Goal: Task Accomplishment & Management: Use online tool/utility

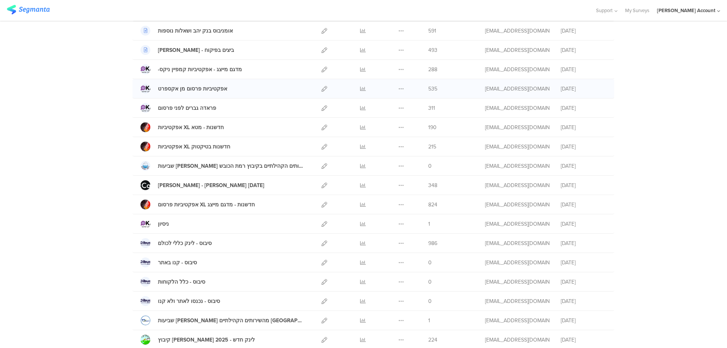
scroll to position [29, 0]
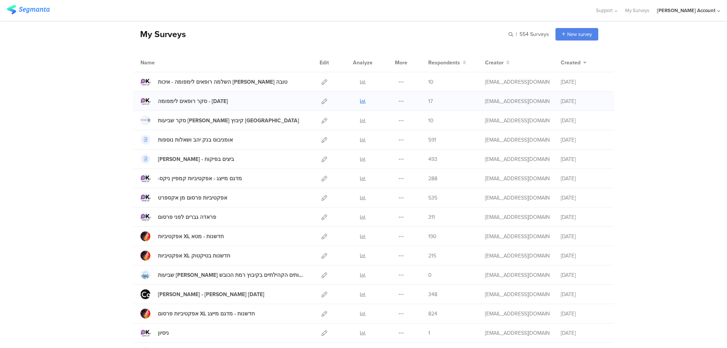
click at [360, 100] on icon at bounding box center [363, 101] width 6 height 6
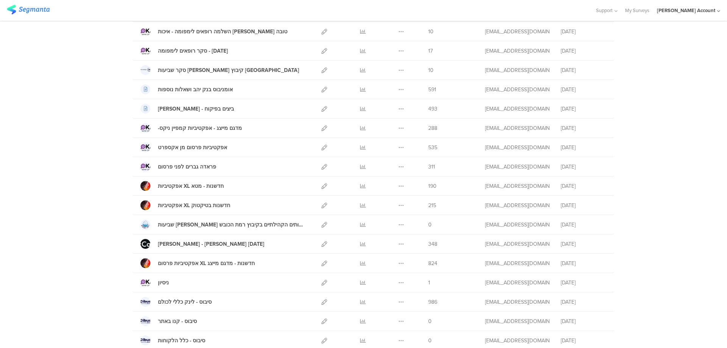
scroll to position [0, 0]
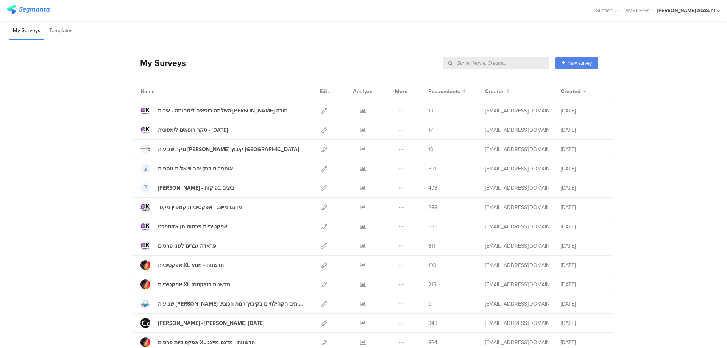
click at [516, 61] on input "text" at bounding box center [496, 63] width 106 height 12
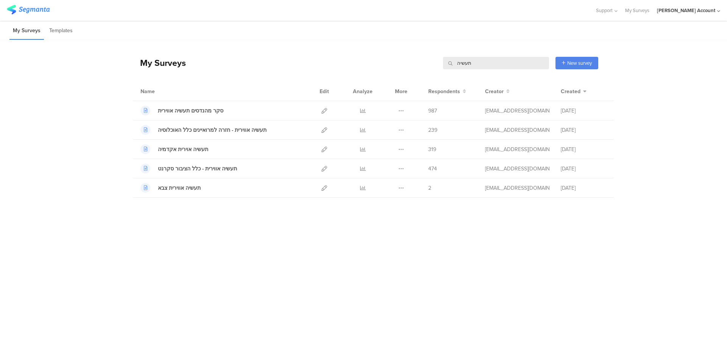
click at [474, 66] on input "תעשיה" at bounding box center [496, 63] width 106 height 12
type input "צבא"
click at [402, 108] on icon at bounding box center [401, 111] width 6 height 6
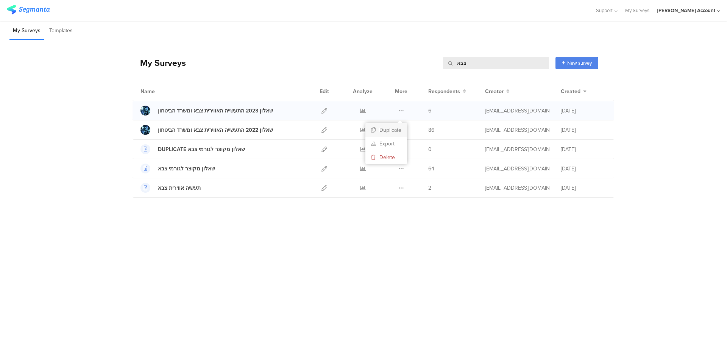
click at [389, 129] on button "Duplicate" at bounding box center [387, 130] width 42 height 14
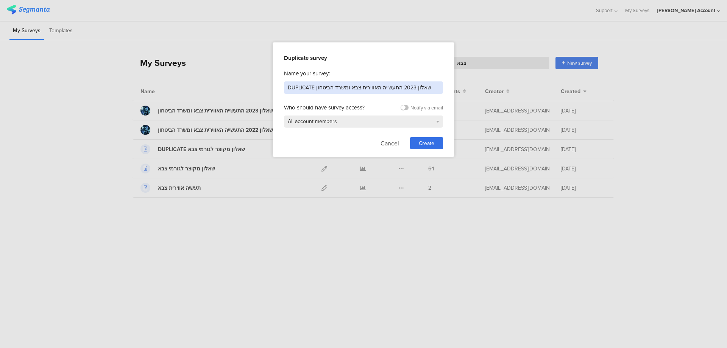
click at [406, 85] on input "DUPLICATE שאלון 2023 התעשייה האווירית צבא ומשרד הביטחון" at bounding box center [363, 87] width 159 height 12
type input "שאלון 025 תעשיה אווירית IAI"
click at [427, 141] on span "Create" at bounding box center [427, 143] width 16 height 8
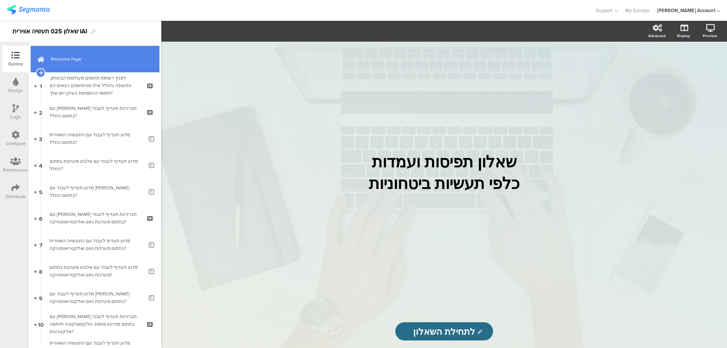
click at [103, 49] on link "Welcome Page" at bounding box center [95, 59] width 129 height 27
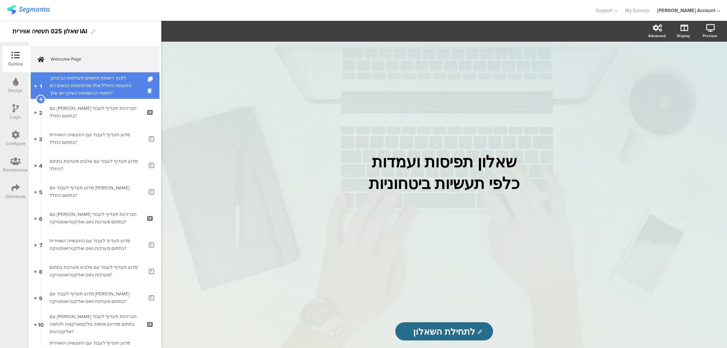
click at [74, 85] on div "לפניך רשימת תחומים מעולמות הביטחון, התעופה והחלל.אילו מהתחומים הבאים הם תחומי ה…" at bounding box center [95, 85] width 91 height 23
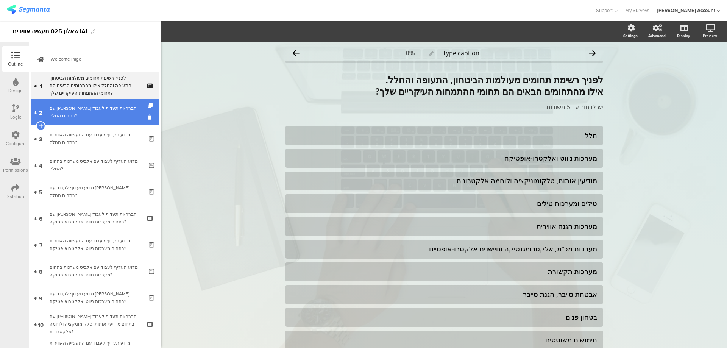
click at [85, 114] on div "עם איזו חברה/ות תעדיף ל﻿עבוד בתחום החלל?" at bounding box center [95, 112] width 91 height 15
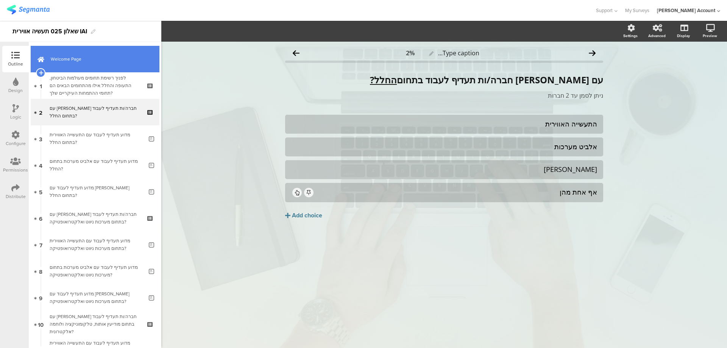
click at [73, 62] on span "Welcome Page" at bounding box center [99, 59] width 97 height 8
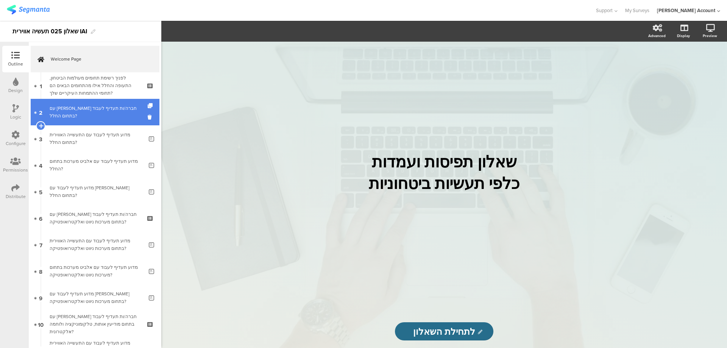
click at [62, 99] on link "2 עם איזו חברה/ות תעדיף ל﻿עבוד בתחום החלל?" at bounding box center [95, 112] width 129 height 27
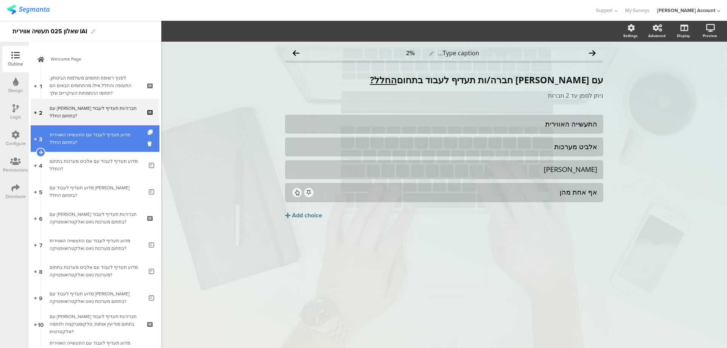
click at [72, 132] on div "מדוע תעדיף לעבוד עם התעשייה האווירית בתחום החלל?" at bounding box center [97, 138] width 94 height 15
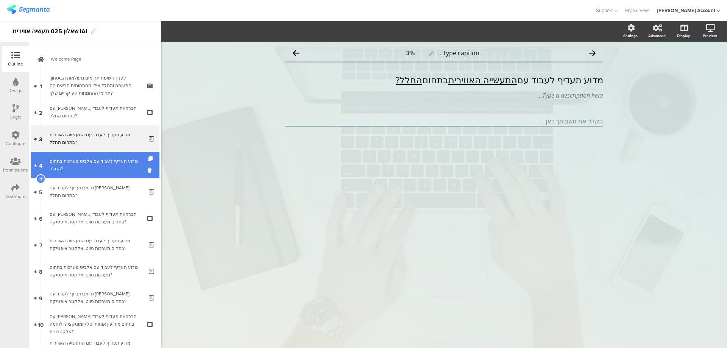
click at [74, 162] on div "מדוע תעדיף לעבוד עם אלביט מערכות בתחום החלל?" at bounding box center [97, 165] width 94 height 15
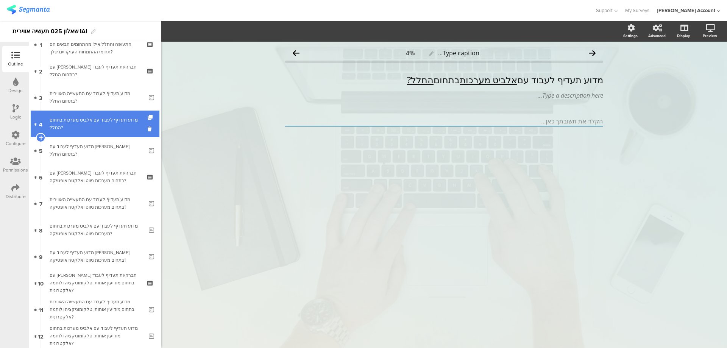
scroll to position [101, 0]
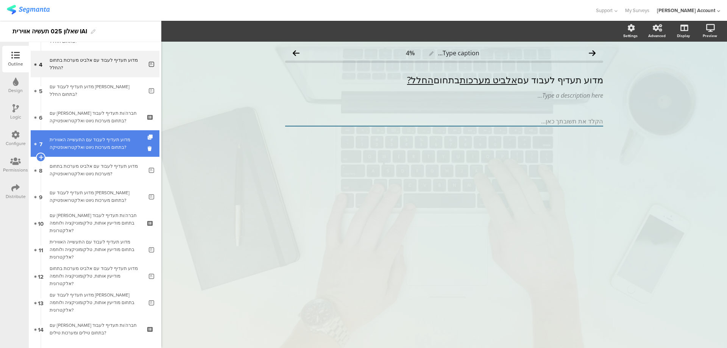
click at [81, 135] on link "7 מדוע תעדיף לעבוד עם התעשייה האווירית בתחום מערכות ניווט ואלקטרואופטיקה?" at bounding box center [95, 143] width 129 height 27
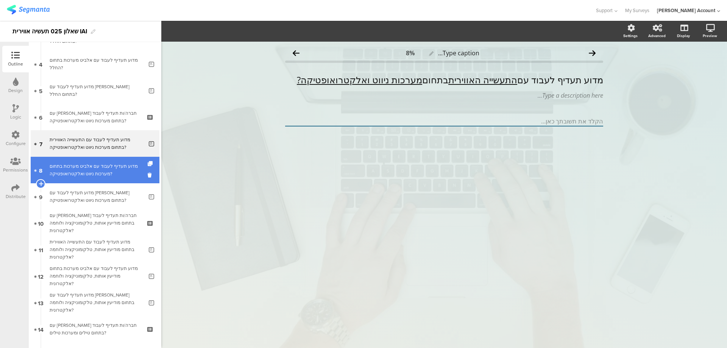
click at [81, 160] on link "8 מדוע תעדיף לעבוד עם אלביט מערכות בתחום מערכות ניווט ואלקטרואופטיקה?" at bounding box center [95, 170] width 129 height 27
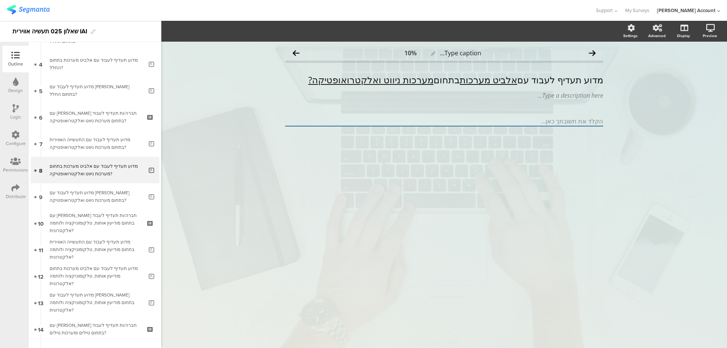
click at [17, 86] on div at bounding box center [16, 82] width 6 height 9
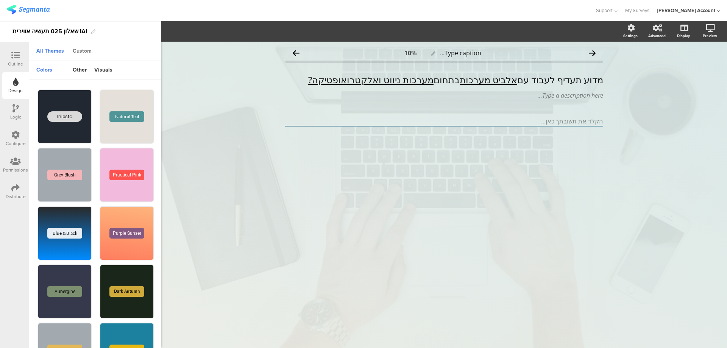
click at [80, 48] on div "Custom" at bounding box center [82, 51] width 27 height 13
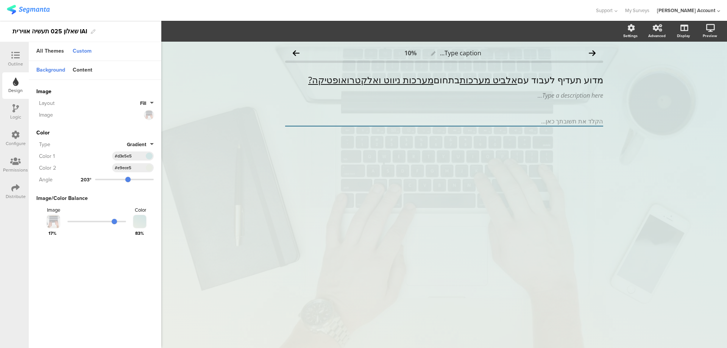
click at [140, 39] on div "שאלון 025 תעשיה אווירית IAI" at bounding box center [80, 31] width 161 height 21
click at [17, 56] on icon at bounding box center [15, 55] width 8 height 8
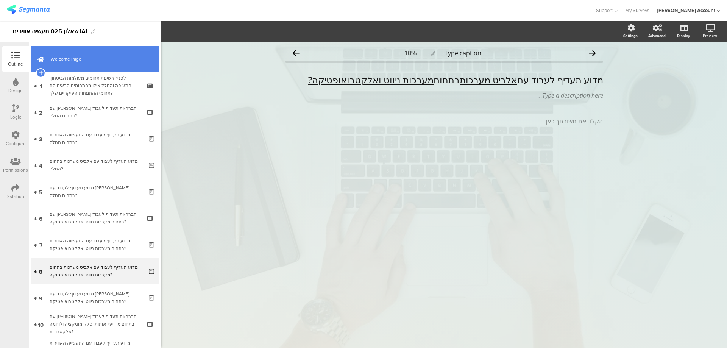
click at [120, 57] on span "Welcome Page" at bounding box center [99, 59] width 97 height 8
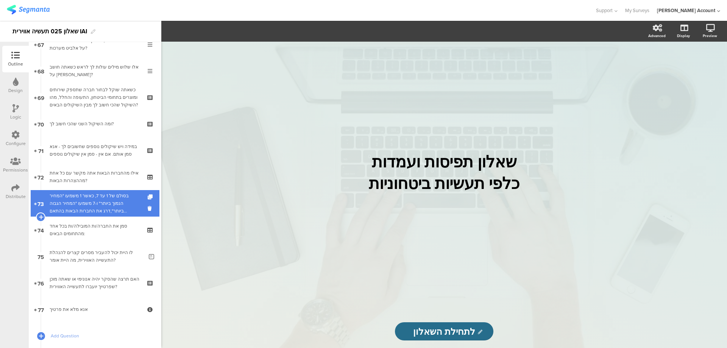
scroll to position [1768, 0]
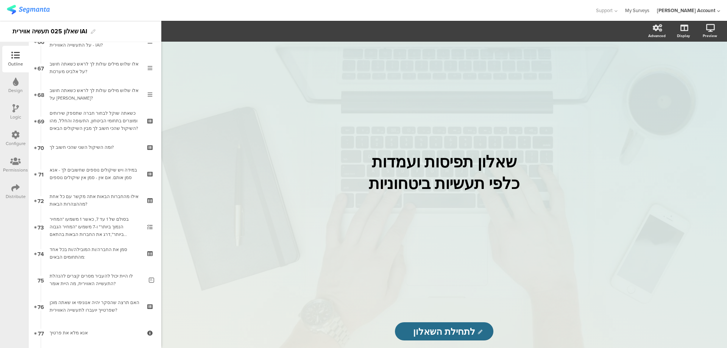
click at [646, 10] on link "My Surveys" at bounding box center [637, 10] width 24 height 21
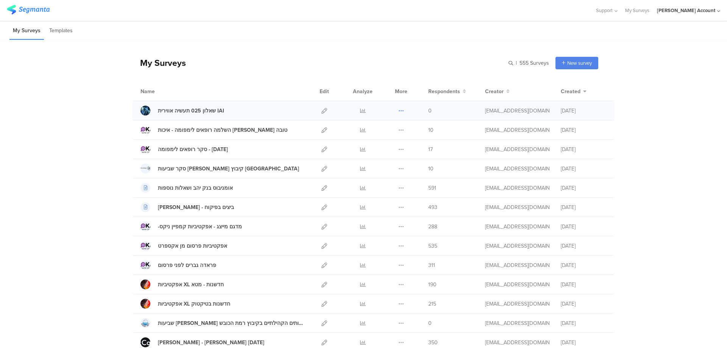
click at [398, 109] on icon at bounding box center [401, 111] width 6 height 6
click at [384, 155] on button "Delete" at bounding box center [387, 157] width 42 height 14
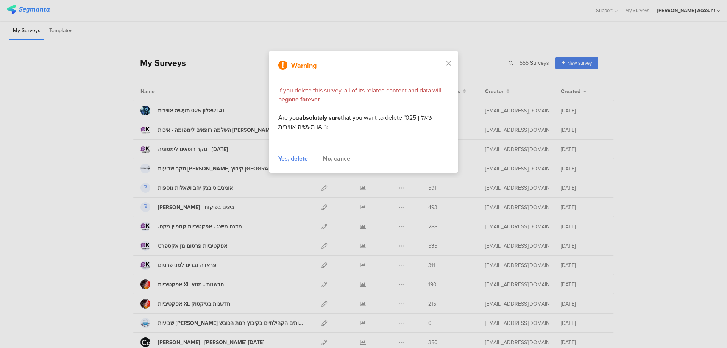
click at [296, 159] on div "Yes, delete" at bounding box center [293, 158] width 30 height 9
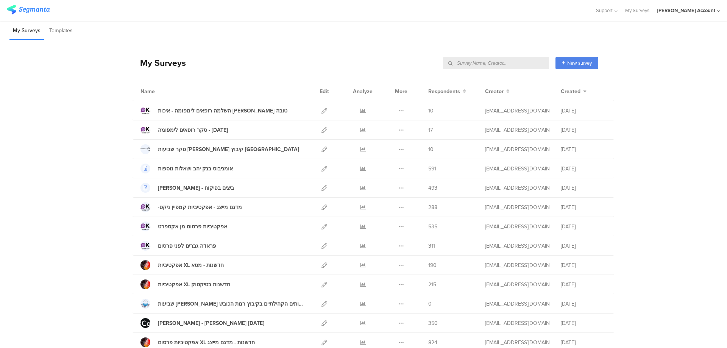
click at [511, 61] on input "text" at bounding box center [496, 63] width 106 height 12
type input "תעשייה"
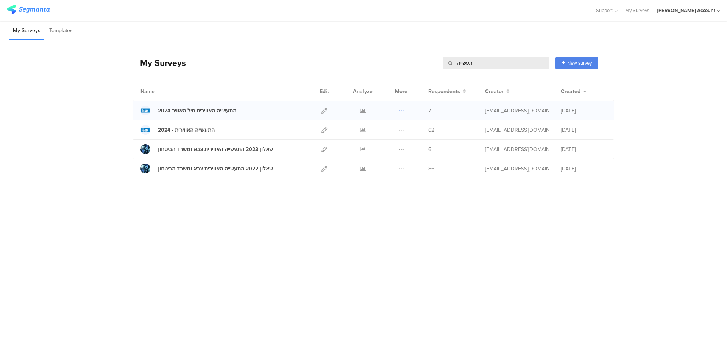
click at [401, 110] on icon at bounding box center [401, 111] width 6 height 6
click at [396, 131] on button "Duplicate" at bounding box center [387, 130] width 42 height 14
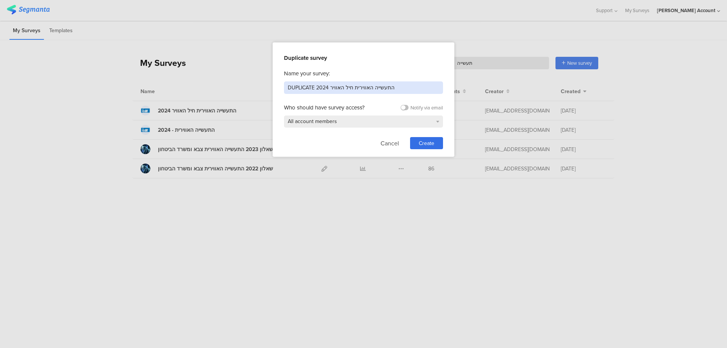
click at [355, 85] on input "DUPLICATE התעשייה האווירית חיל האוויר 2024" at bounding box center [363, 87] width 159 height 12
type input "תעשייה אווירית 2025"
click at [428, 141] on span "Create" at bounding box center [427, 143] width 16 height 8
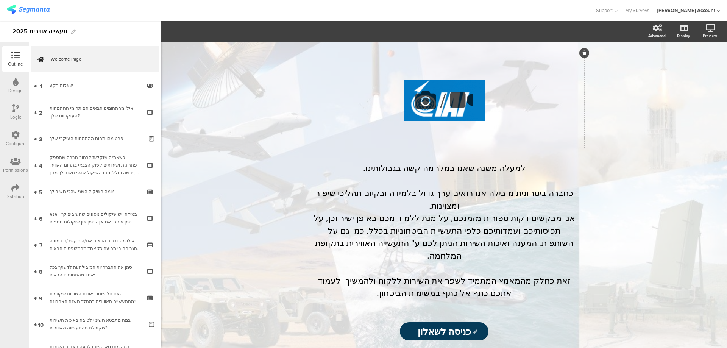
click at [430, 98] on icon at bounding box center [426, 100] width 26 height 26
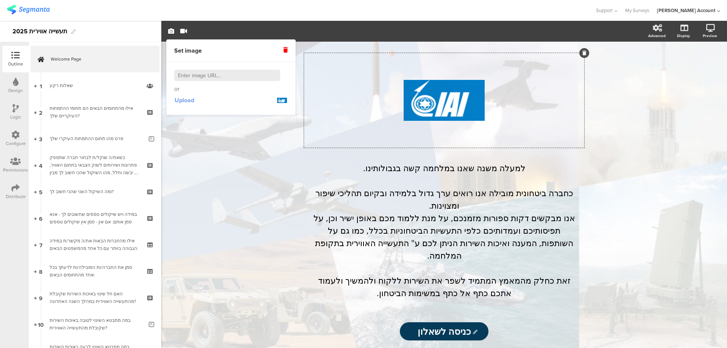
click at [189, 96] on span "Upload" at bounding box center [185, 100] width 20 height 9
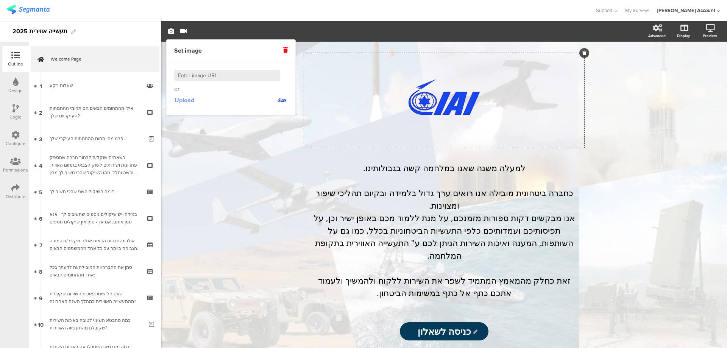
click at [187, 98] on span "Upload" at bounding box center [185, 100] width 20 height 9
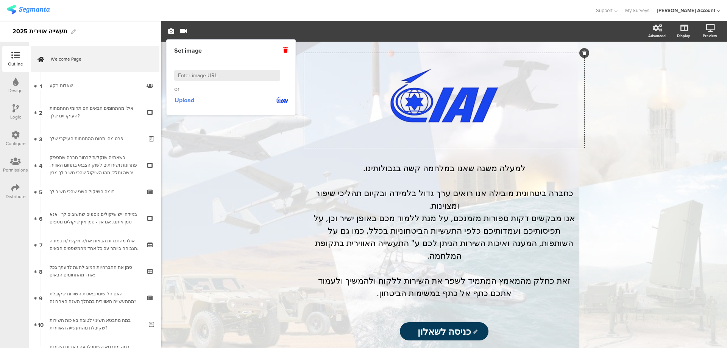
click at [636, 121] on div "/ למעלה משנה שאנו במלחמה קשה בגבולותינו. כחברה ביטחונית מובילה אנו רואים ערך גד…" at bounding box center [444, 195] width 566 height 306
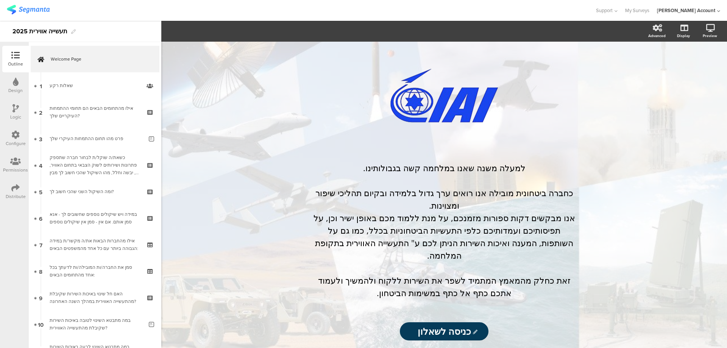
click at [14, 83] on icon at bounding box center [16, 82] width 6 height 8
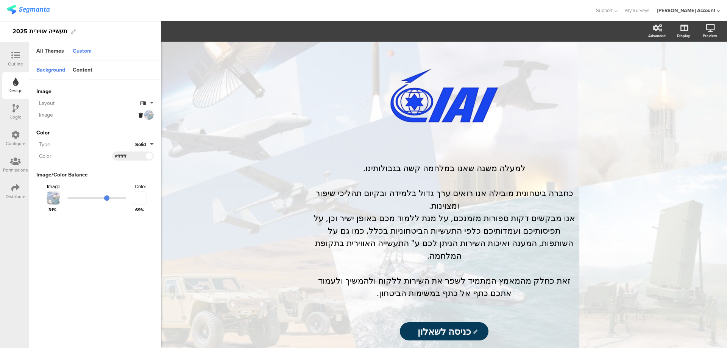
click at [139, 113] on icon at bounding box center [141, 115] width 4 height 5
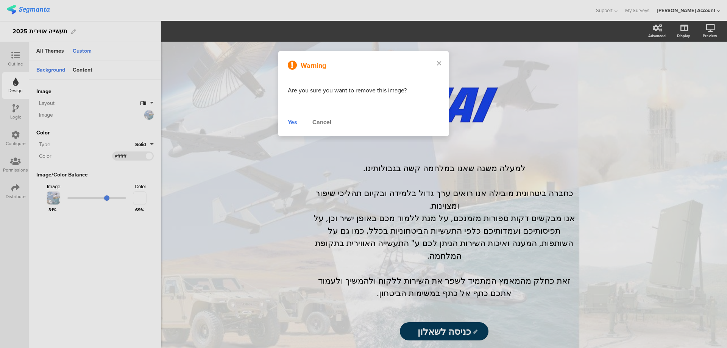
click at [290, 122] on div "Yes" at bounding box center [292, 122] width 9 height 9
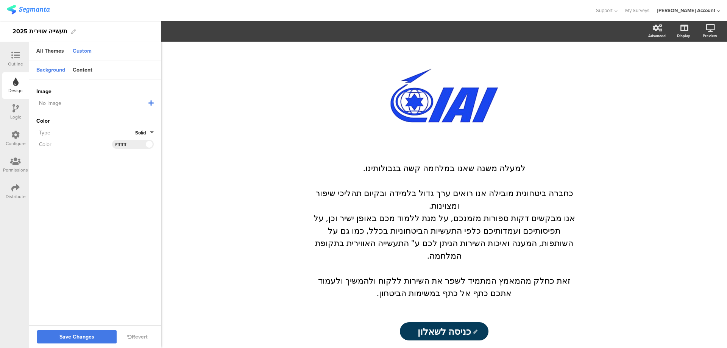
click at [67, 337] on span "Save Changes" at bounding box center [76, 337] width 35 height 0
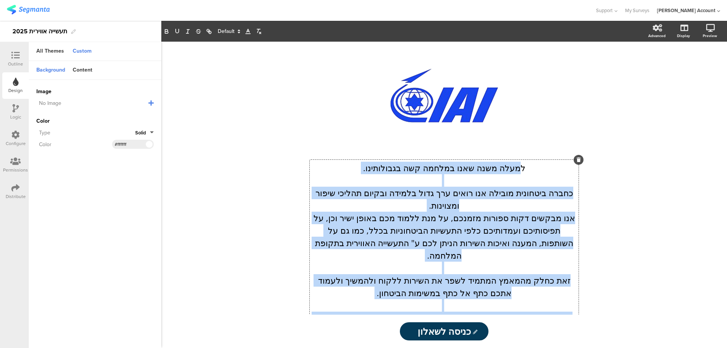
scroll to position [328, 0]
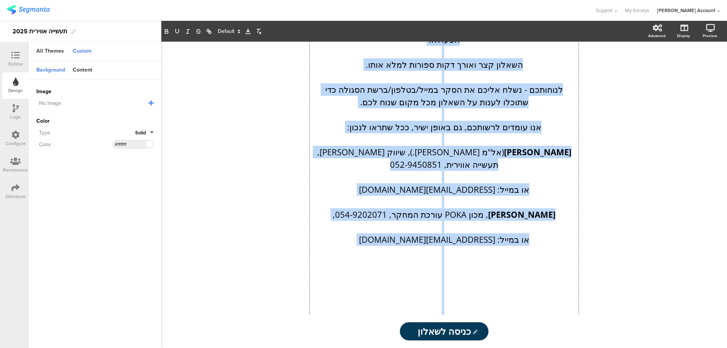
drag, startPoint x: 521, startPoint y: 169, endPoint x: 317, endPoint y: 297, distance: 241.2
click at [317, 297] on div "למעלה משנה שאנו במלחמה קשה בגבולותינו. כחברה ביטחונית מובילה אנו רואים ערך גדול…" at bounding box center [444, 76] width 269 height 491
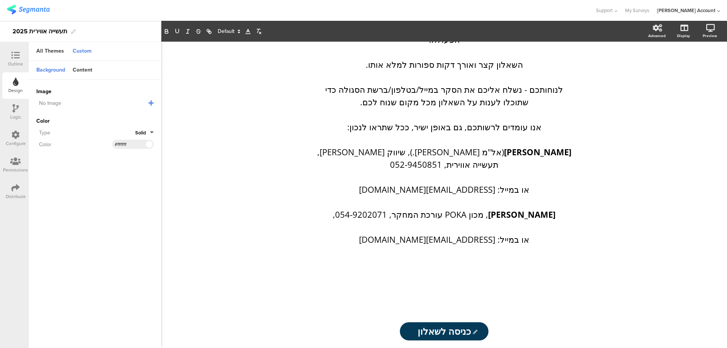
click at [619, 202] on div "/ למעלה משנה שאנו במלחמה קשה בגבולותינו. כחברה ביטחונית מובילה אנו רואים ערך גד…" at bounding box center [444, 195] width 566 height 306
click at [85, 66] on div "Content" at bounding box center [82, 70] width 27 height 13
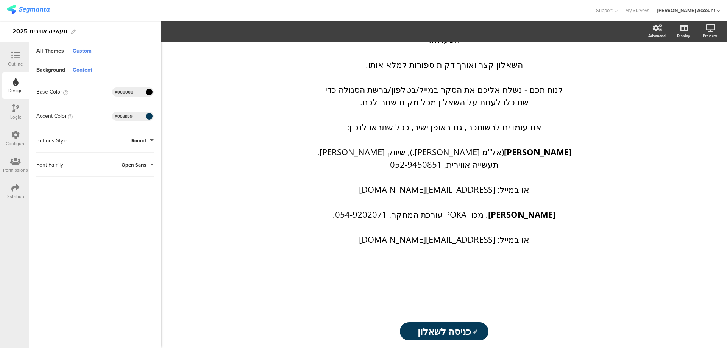
click at [137, 117] on input "#053b59" at bounding box center [126, 116] width 23 height 6
paste input "114ae8"
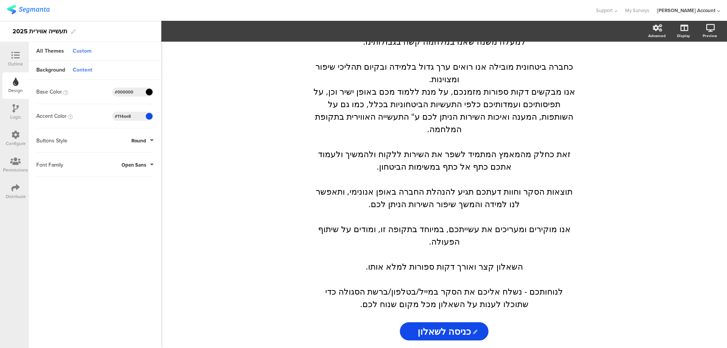
scroll to position [0, 0]
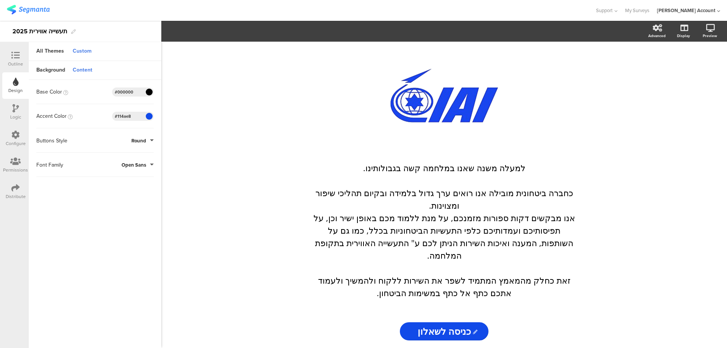
type input "#114ae8"
click at [17, 55] on icon at bounding box center [15, 55] width 8 height 8
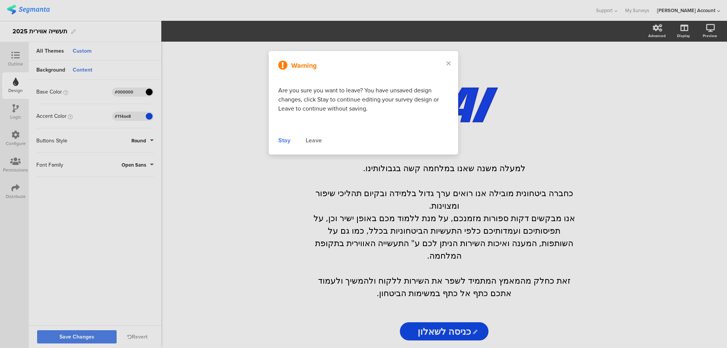
click at [98, 334] on div at bounding box center [363, 174] width 727 height 348
click at [93, 338] on div at bounding box center [363, 174] width 727 height 348
click at [285, 139] on div "Stay" at bounding box center [284, 140] width 12 height 9
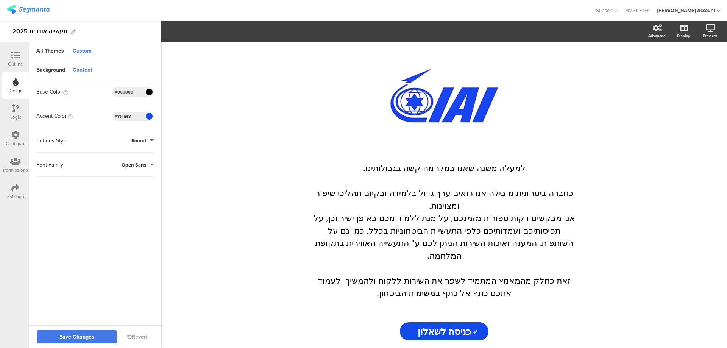
click at [68, 337] on span "Save Changes" at bounding box center [76, 337] width 35 height 0
click at [16, 59] on icon at bounding box center [15, 55] width 8 height 8
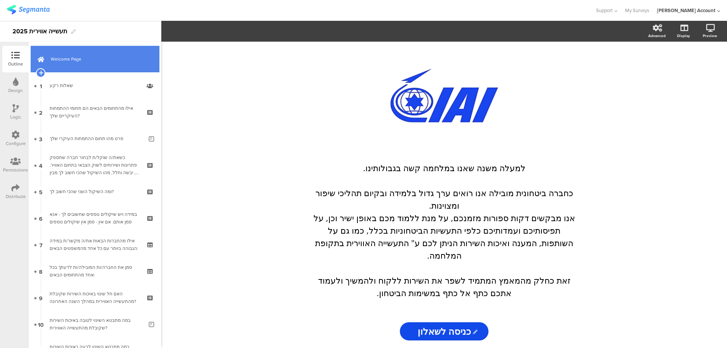
click at [69, 60] on span "Welcome Page" at bounding box center [99, 59] width 97 height 8
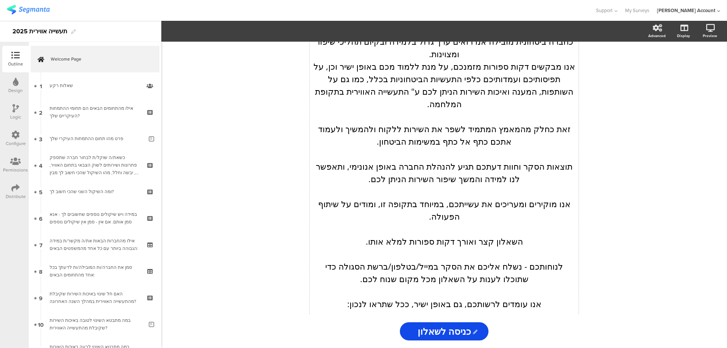
scroll to position [253, 0]
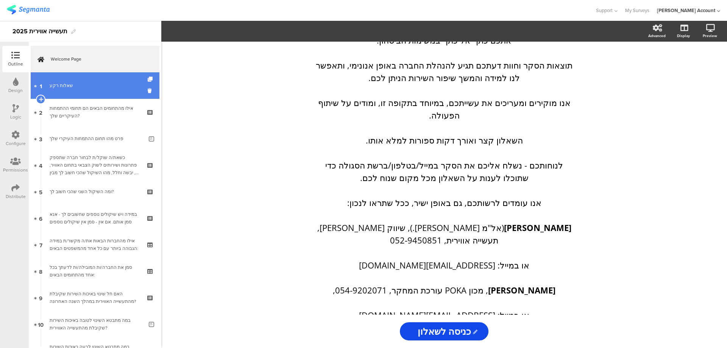
click at [88, 79] on link "1 שאלות רקע" at bounding box center [95, 85] width 129 height 27
